Goal: Task Accomplishment & Management: Manage account settings

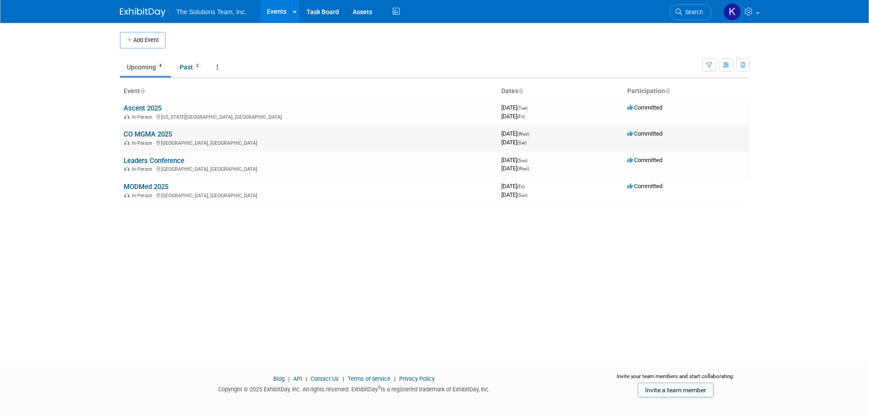
click at [147, 136] on link "CO MGMA 2025" at bounding box center [148, 134] width 48 height 8
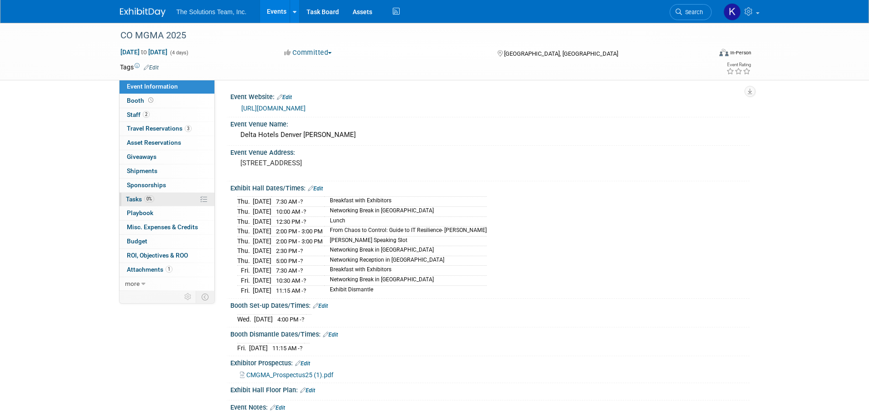
click at [160, 201] on link "0% Tasks 0%" at bounding box center [167, 199] width 95 height 14
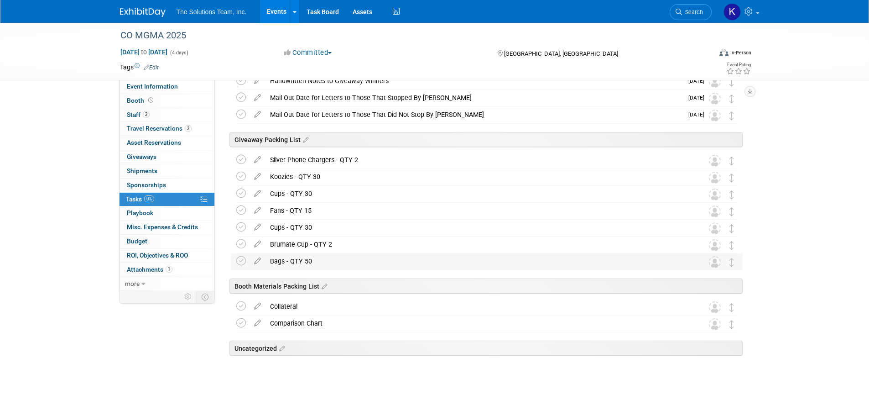
scroll to position [610, 0]
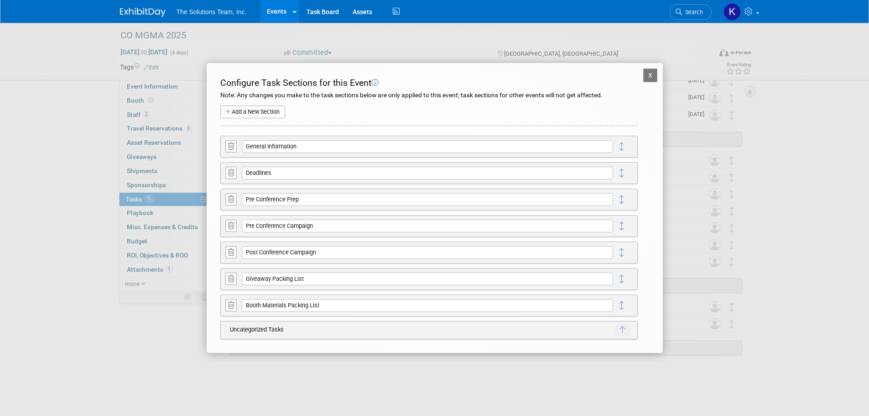
click at [631, 308] on td at bounding box center [633, 305] width 8 height 16
click at [647, 72] on button "X" at bounding box center [650, 75] width 15 height 14
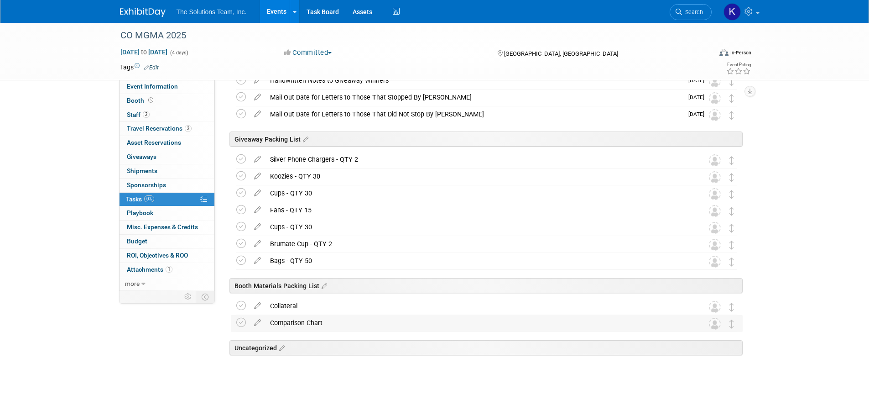
drag, startPoint x: 336, startPoint y: 286, endPoint x: 322, endPoint y: 322, distance: 38.3
click at [322, 322] on div "Comparison Chart" at bounding box center [477, 323] width 425 height 16
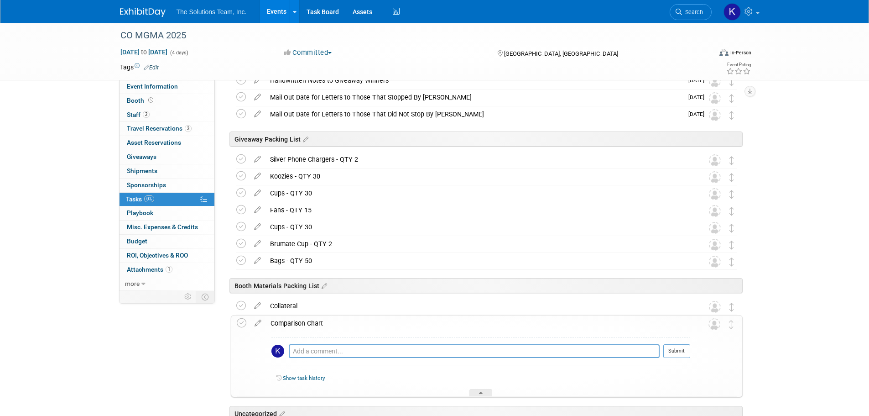
click at [473, 391] on div at bounding box center [480, 393] width 23 height 8
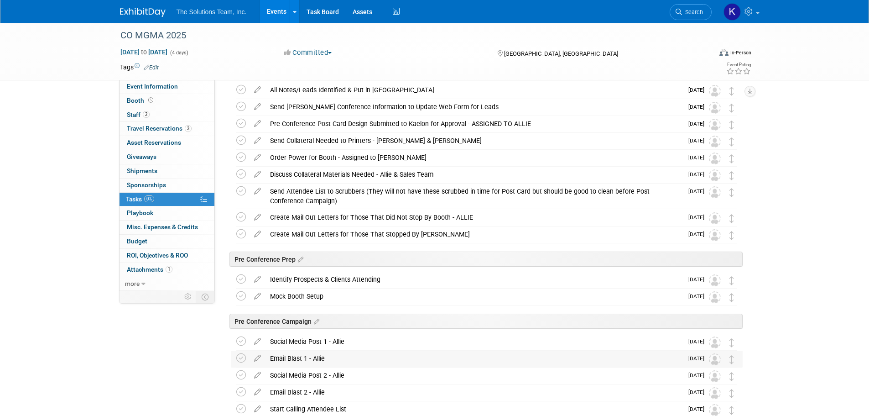
scroll to position [0, 0]
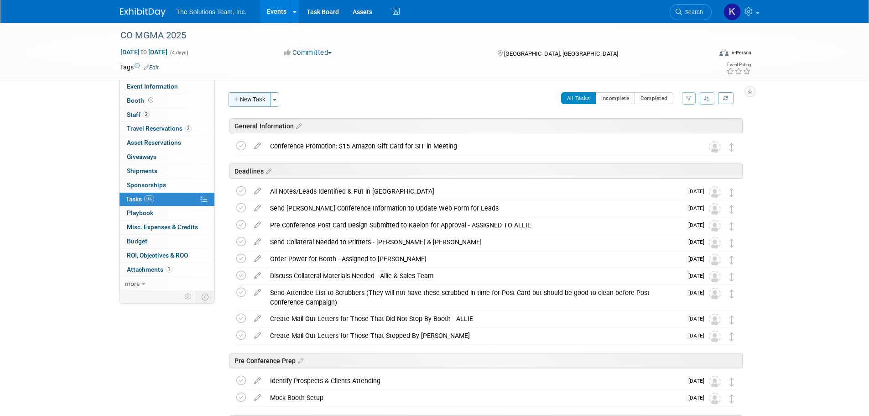
click at [244, 101] on button "New Task" at bounding box center [250, 99] width 42 height 15
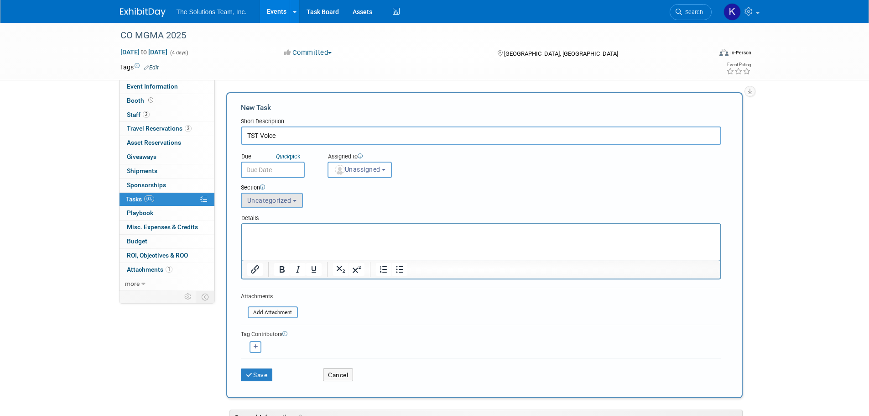
type input "TST Voice"
click at [293, 196] on button "Uncategorized" at bounding box center [272, 200] width 62 height 16
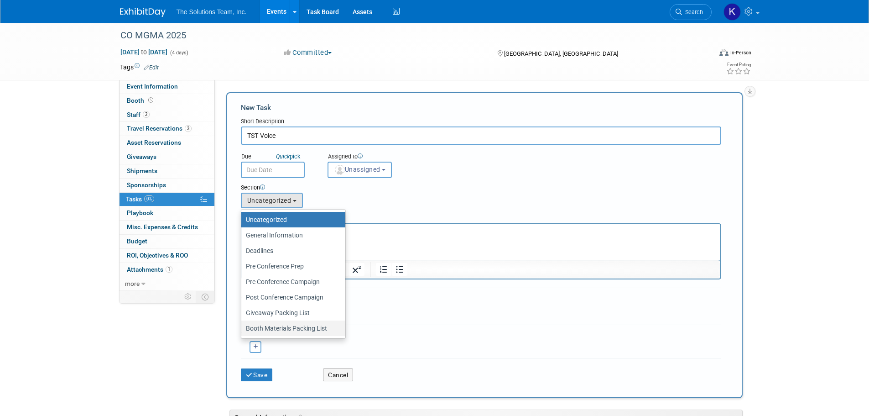
click at [288, 324] on label "Booth Materials Packing List" at bounding box center [291, 328] width 90 height 12
click at [243, 325] on input "Booth Materials Packing List" at bounding box center [240, 328] width 6 height 6
select select "11273985"
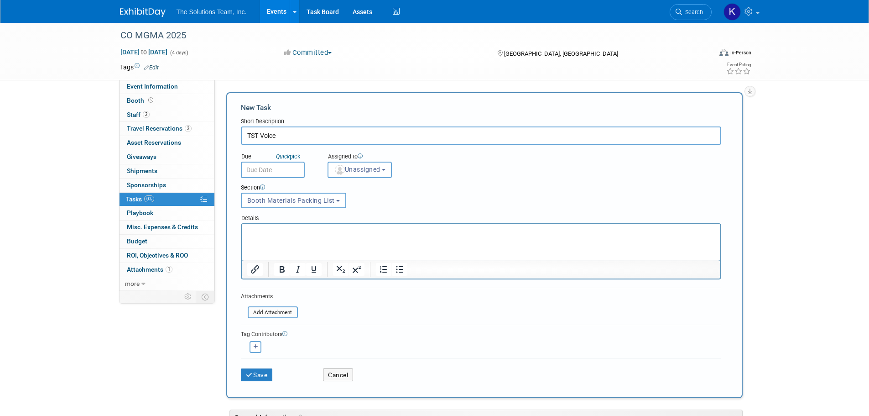
click at [291, 135] on input "TST Voice" at bounding box center [481, 135] width 480 height 18
type input "TST Voice Pop Up Banner"
click at [252, 376] on icon "submit" at bounding box center [250, 375] width 8 height 6
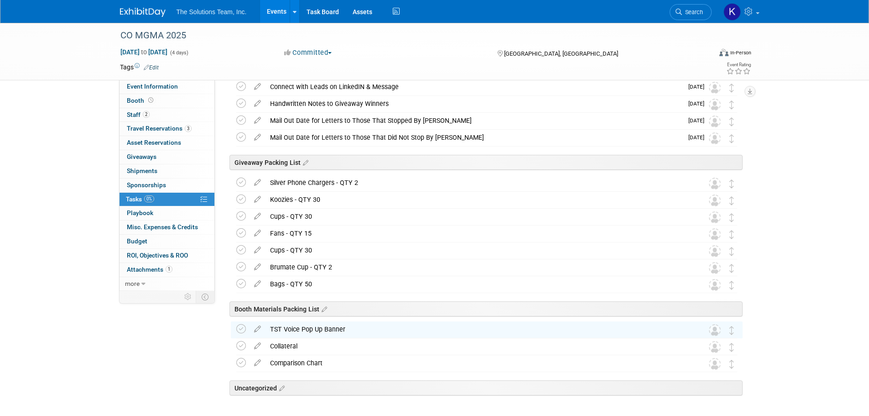
scroll to position [627, 0]
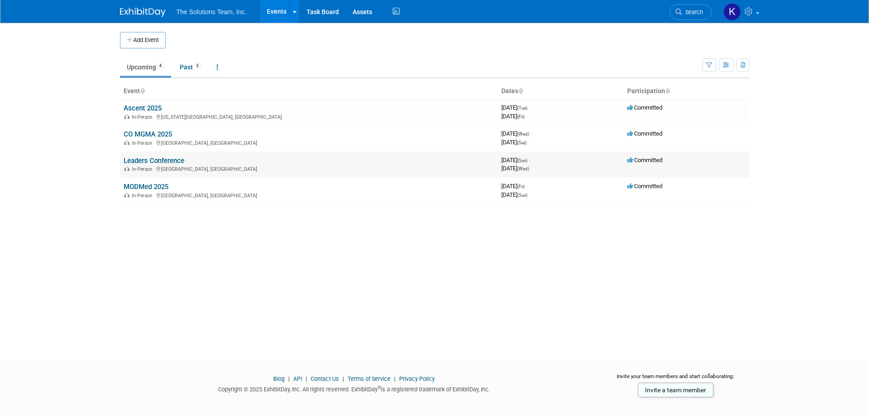
click at [161, 161] on link "Leaders Conference" at bounding box center [154, 160] width 61 height 8
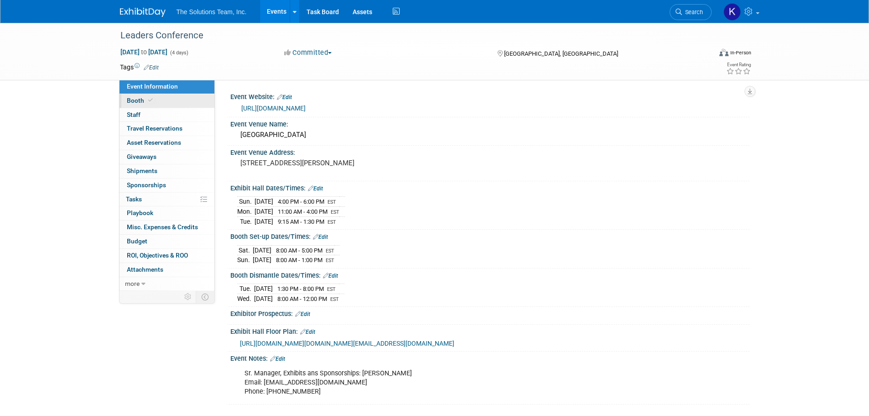
click at [156, 97] on link "Booth" at bounding box center [167, 101] width 95 height 14
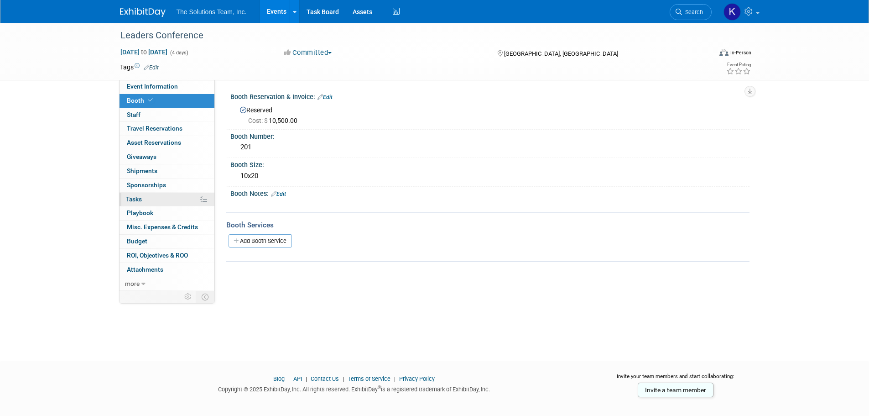
click at [155, 196] on link "0% Tasks 0%" at bounding box center [167, 199] width 95 height 14
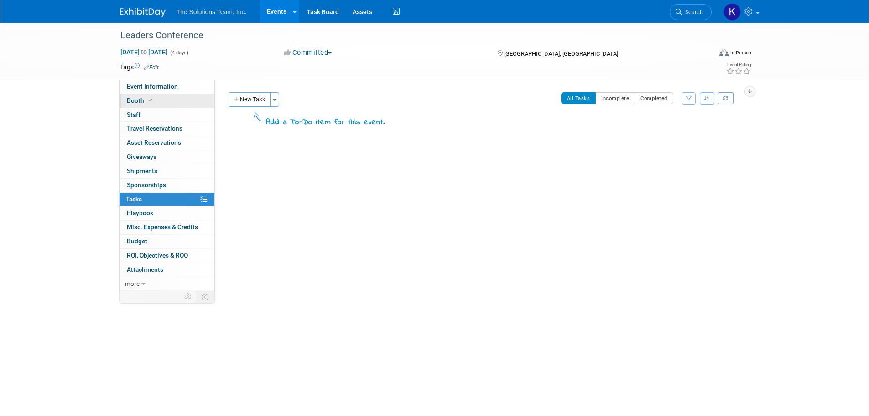
click at [150, 102] on icon at bounding box center [150, 100] width 5 height 5
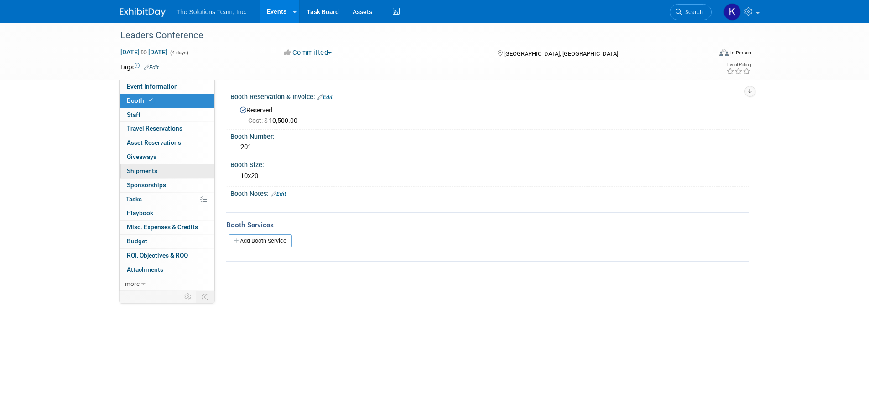
click at [159, 169] on link "0 Shipments 0" at bounding box center [167, 171] width 95 height 14
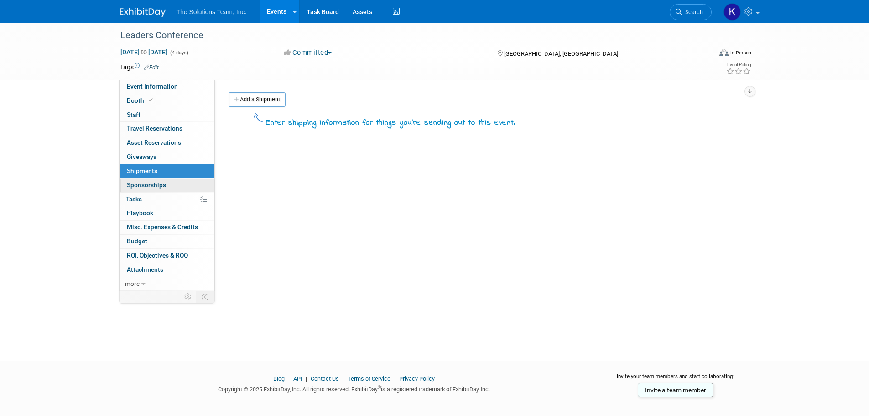
click at [160, 186] on span "Sponsorships 0" at bounding box center [146, 184] width 39 height 7
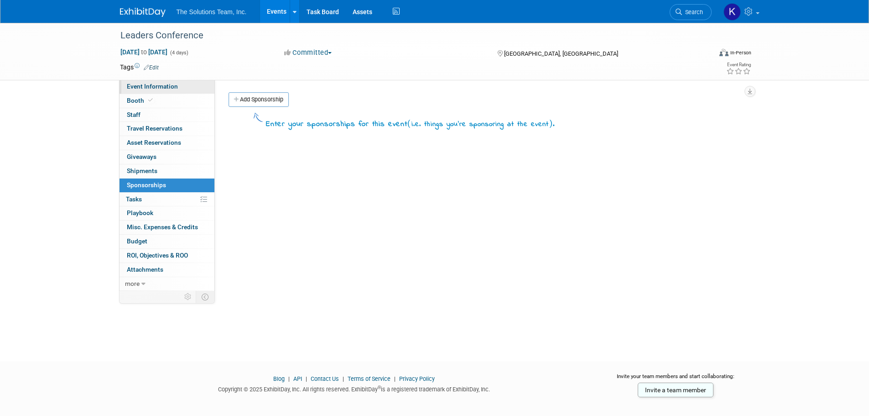
click at [166, 87] on span "Event Information" at bounding box center [152, 86] width 51 height 7
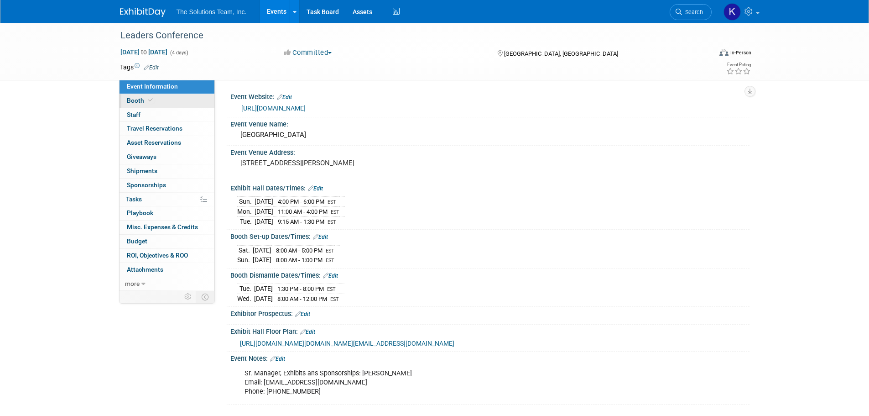
click at [168, 102] on link "Booth" at bounding box center [167, 101] width 95 height 14
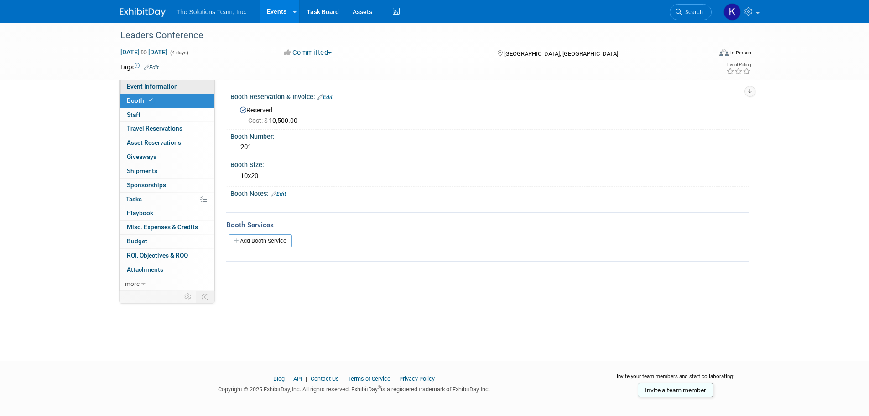
click at [147, 88] on span "Event Information" at bounding box center [152, 86] width 51 height 7
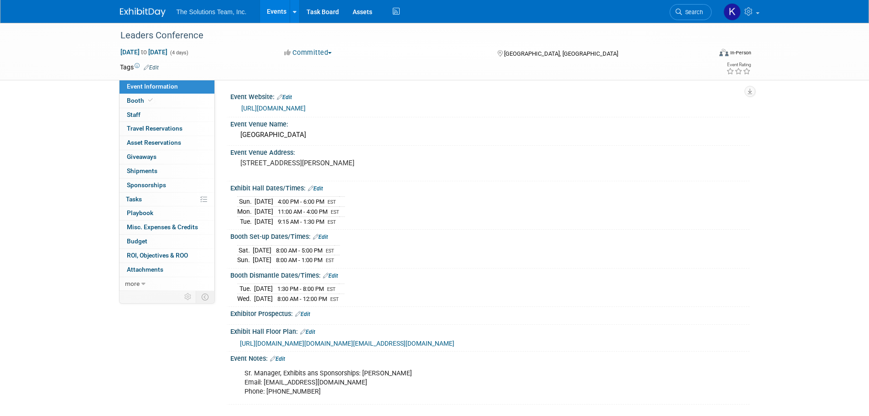
click at [302, 108] on link "https://www.mgma.com/conferences/leaders/overview" at bounding box center [273, 107] width 64 height 7
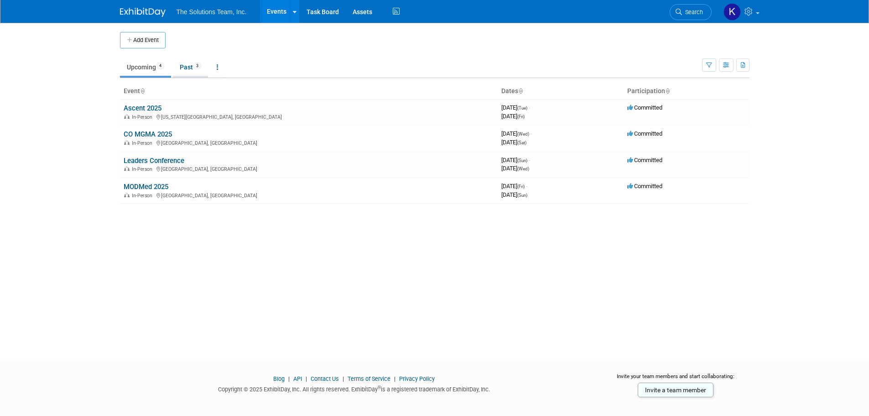
click at [193, 70] on link "Past 3" at bounding box center [190, 66] width 35 height 17
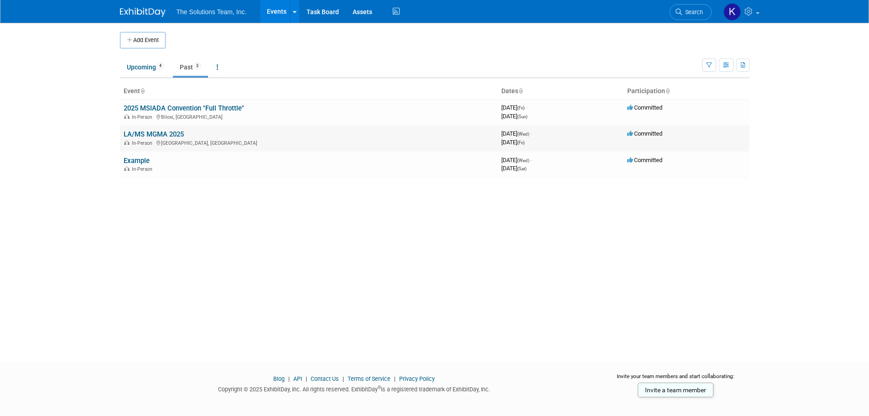
click at [173, 130] on link "LA/MS MGMA 2025" at bounding box center [154, 134] width 60 height 8
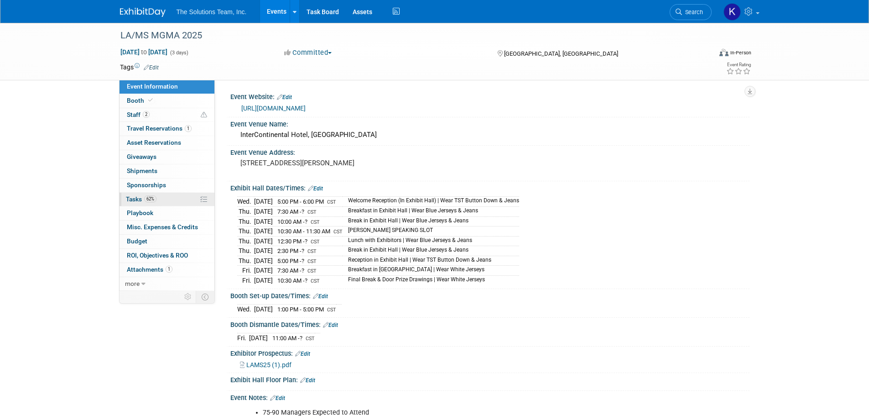
click at [163, 197] on link "62% Tasks 62%" at bounding box center [167, 199] width 95 height 14
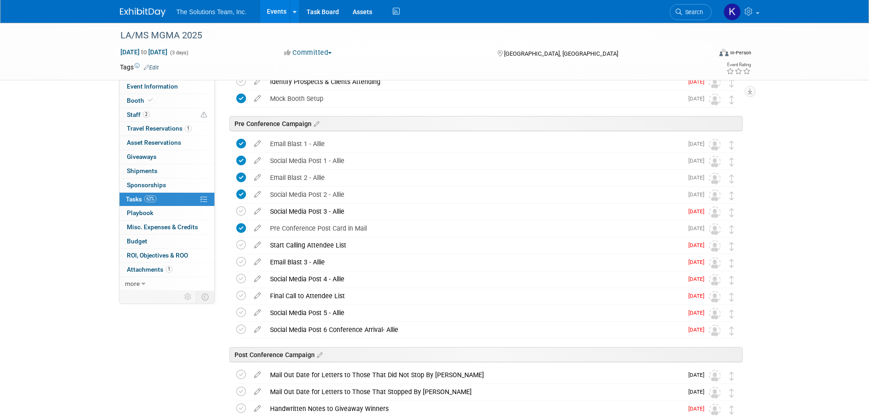
scroll to position [365, 0]
